Goal: Information Seeking & Learning: Find specific fact

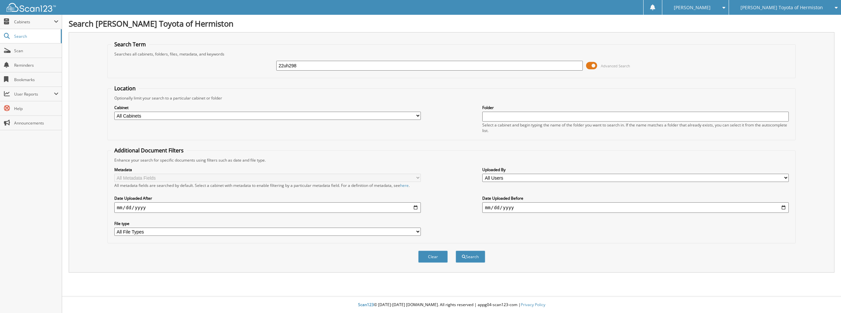
type input "22uh298"
click at [455, 251] on button "Search" at bounding box center [470, 257] width 30 height 12
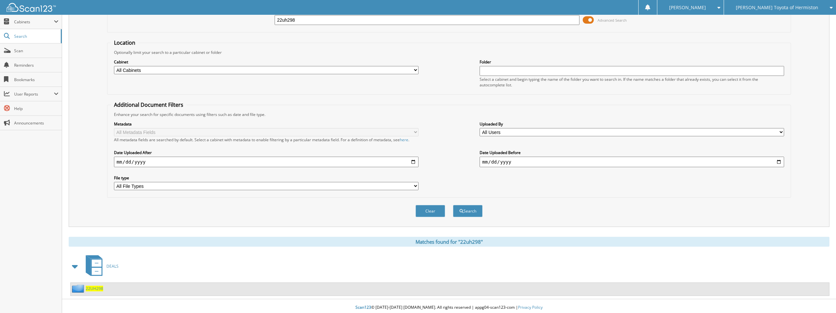
scroll to position [49, 0]
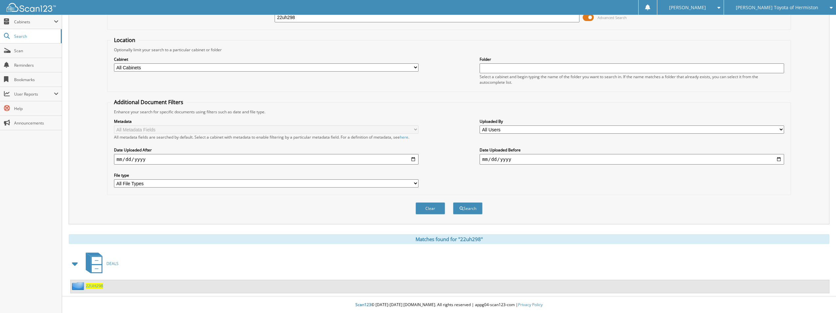
click at [97, 285] on span "22UH298" at bounding box center [94, 286] width 17 height 6
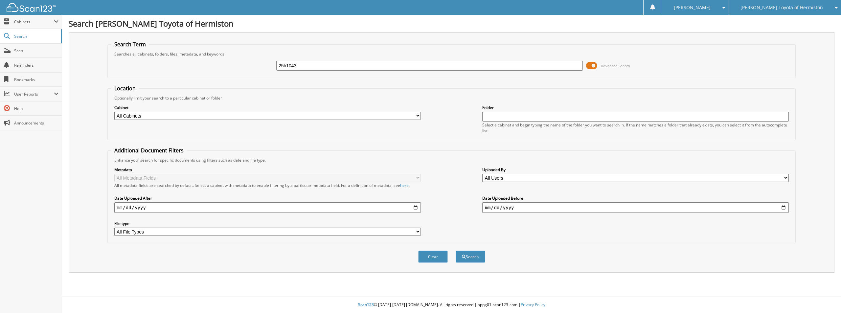
type input "25h1043"
click at [455, 251] on button "Search" at bounding box center [470, 257] width 30 height 12
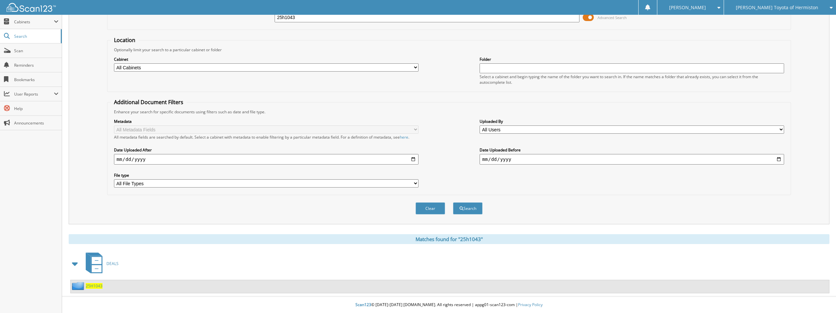
click at [94, 285] on span "25H1043" at bounding box center [94, 286] width 17 height 6
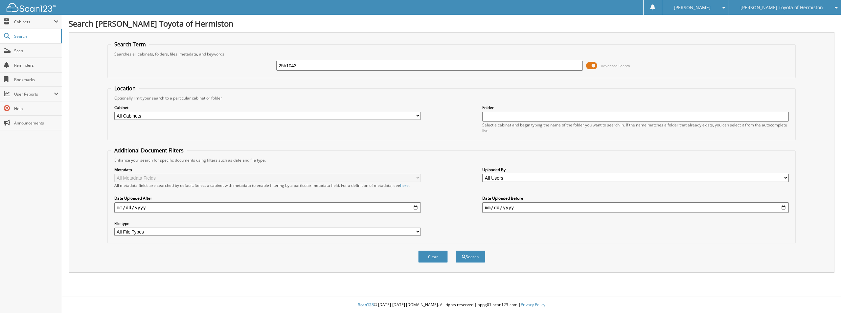
type input "25h1043"
click at [455, 251] on button "Search" at bounding box center [470, 257] width 30 height 12
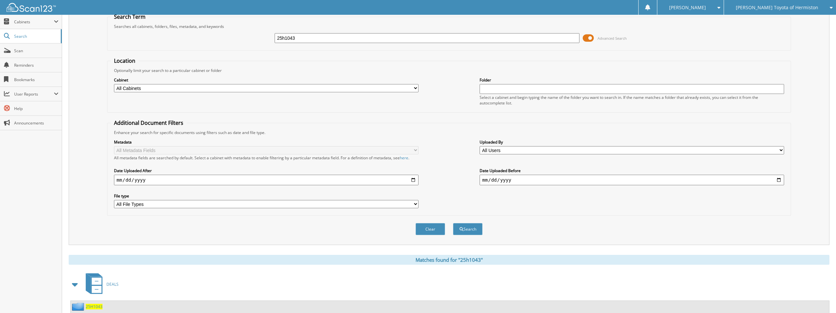
scroll to position [49, 0]
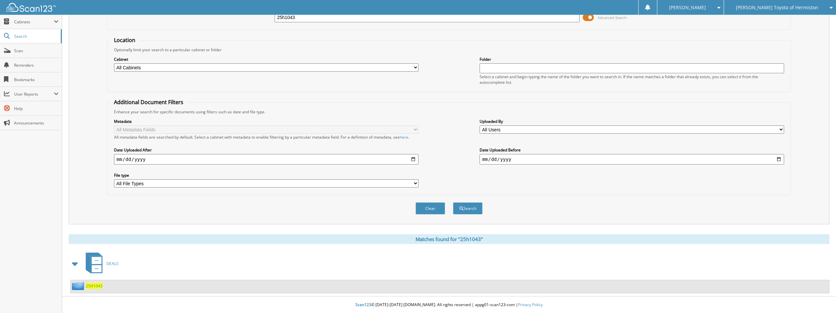
click at [100, 287] on span "25H1043" at bounding box center [94, 286] width 17 height 6
